Goal: Find specific page/section: Find specific page/section

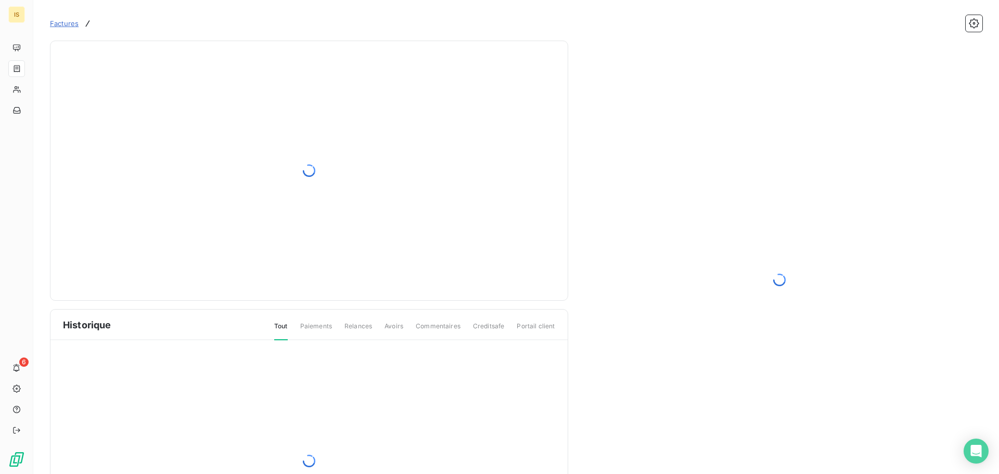
click at [65, 21] on span "Factures" at bounding box center [64, 23] width 29 height 8
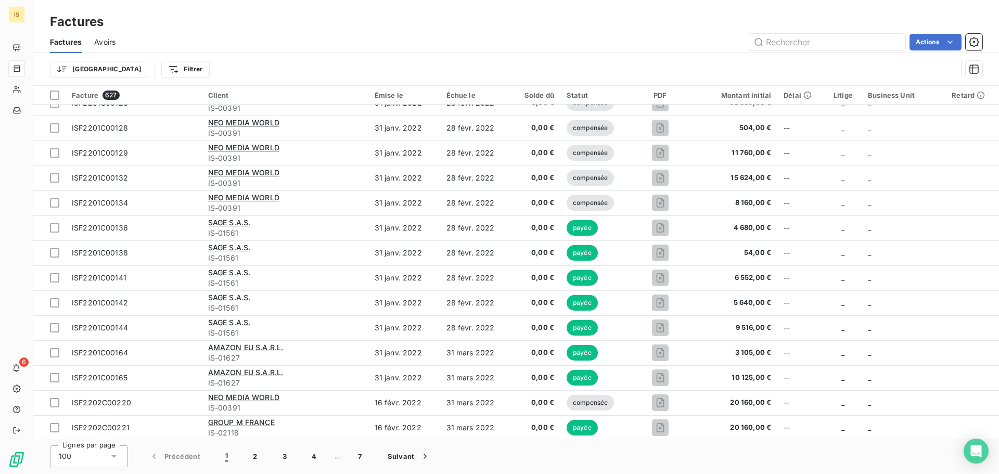
scroll to position [312, 0]
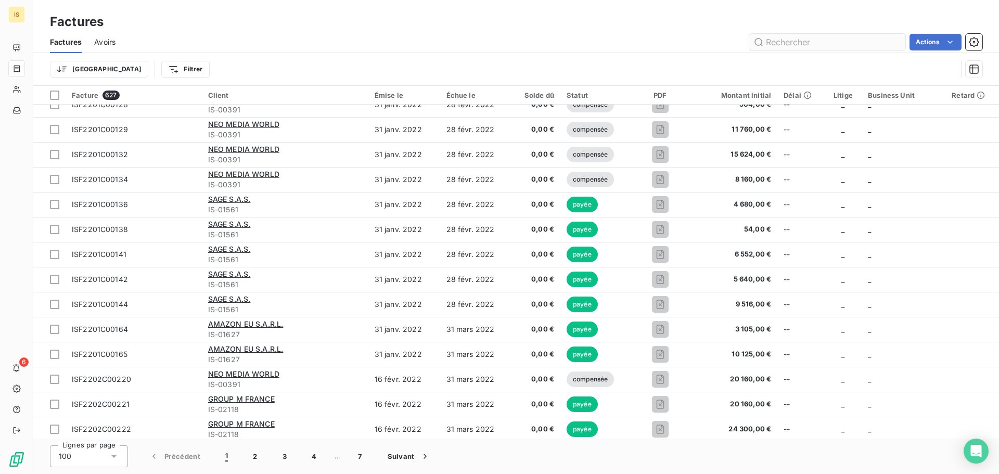
click at [800, 46] on input "text" at bounding box center [827, 42] width 156 height 17
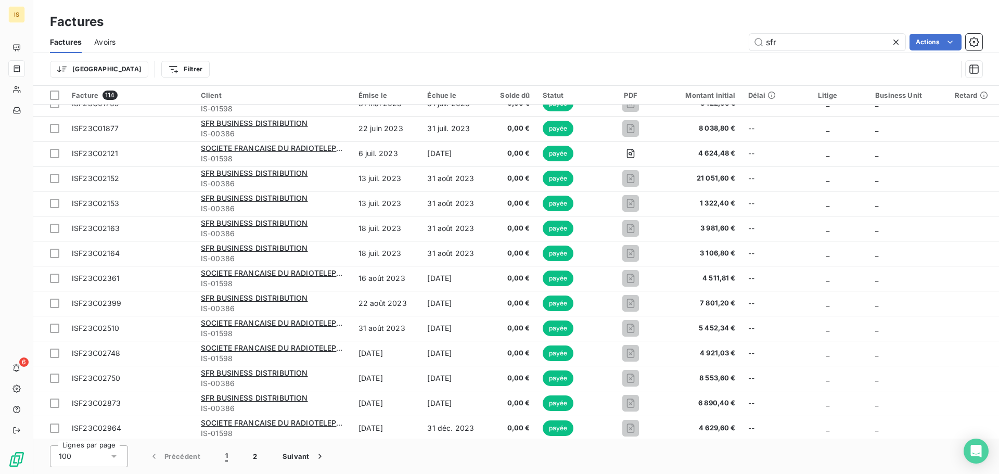
scroll to position [729, 0]
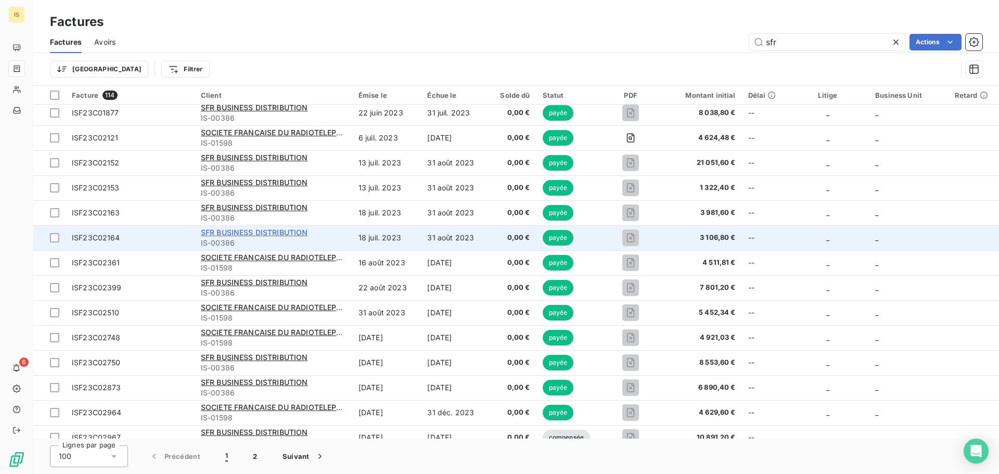
type input "sfr"
click at [252, 230] on span "SFR BUSINESS DISTRIBUTION" at bounding box center [254, 232] width 107 height 9
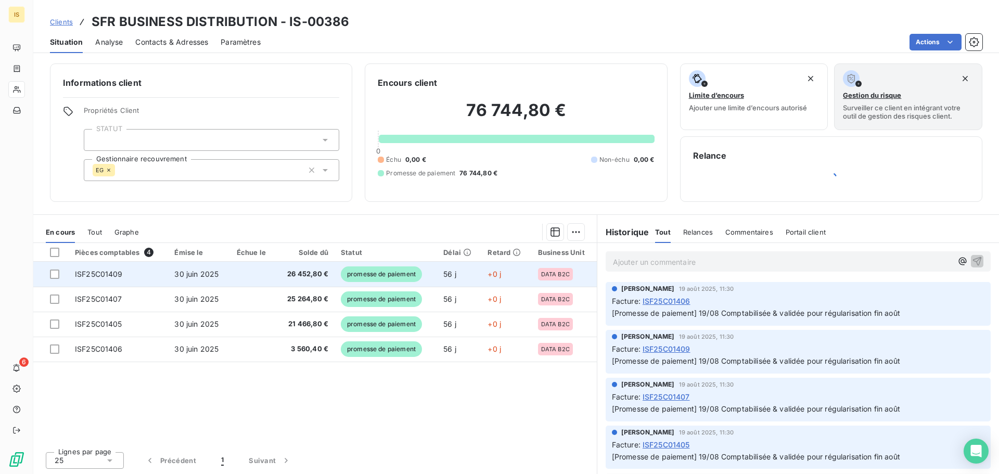
click at [300, 277] on span "26 452,80 €" at bounding box center [306, 274] width 46 height 10
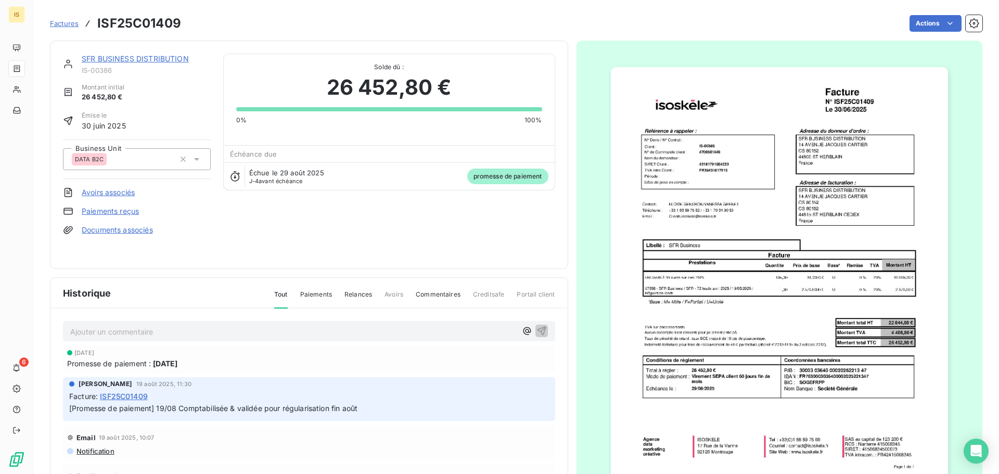
click at [100, 70] on span "IS-00386" at bounding box center [146, 70] width 129 height 8
click at [102, 70] on span "IS-00386" at bounding box center [146, 70] width 129 height 8
copy div "IS-00386"
